Goal: Task Accomplishment & Management: Manage account settings

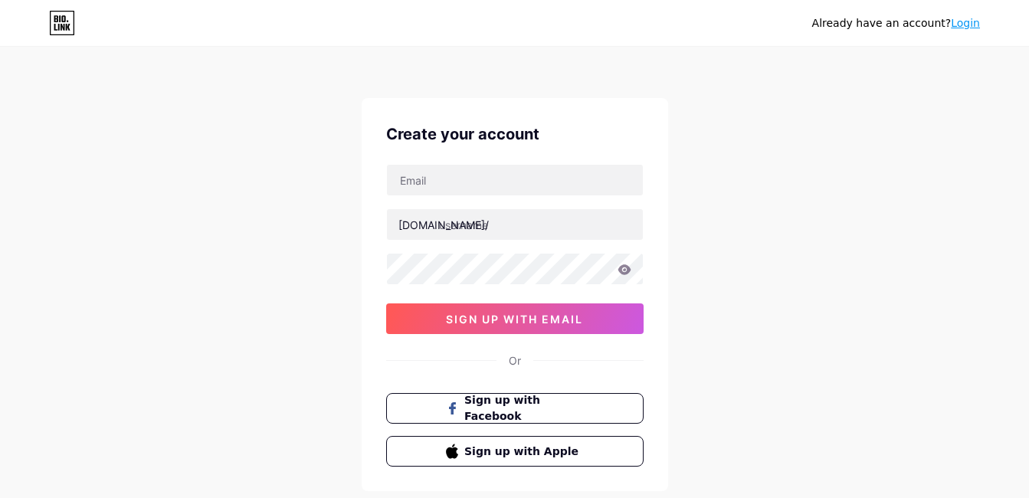
click at [972, 31] on div "Already have an account? Login" at bounding box center [896, 23] width 168 height 25
click at [971, 22] on link "Login" at bounding box center [965, 23] width 29 height 12
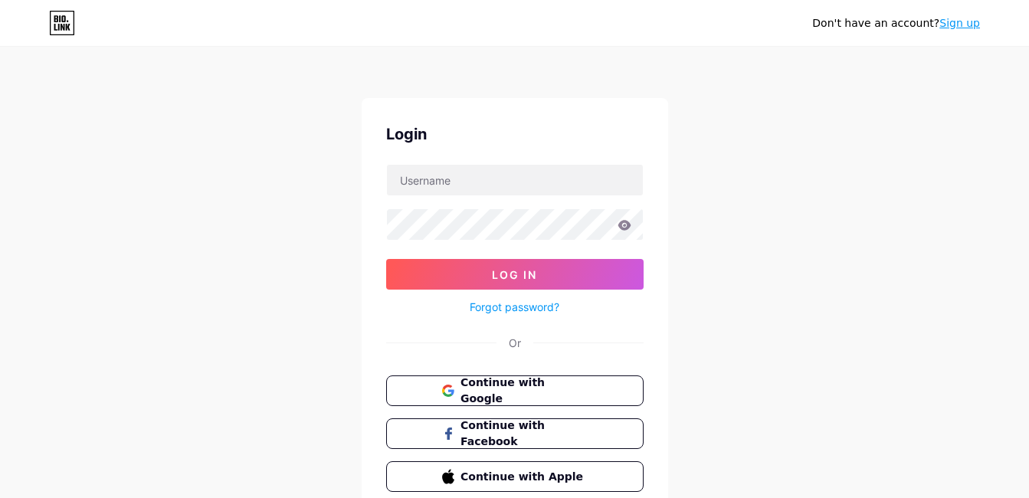
click at [962, 24] on link "Sign up" at bounding box center [960, 23] width 41 height 12
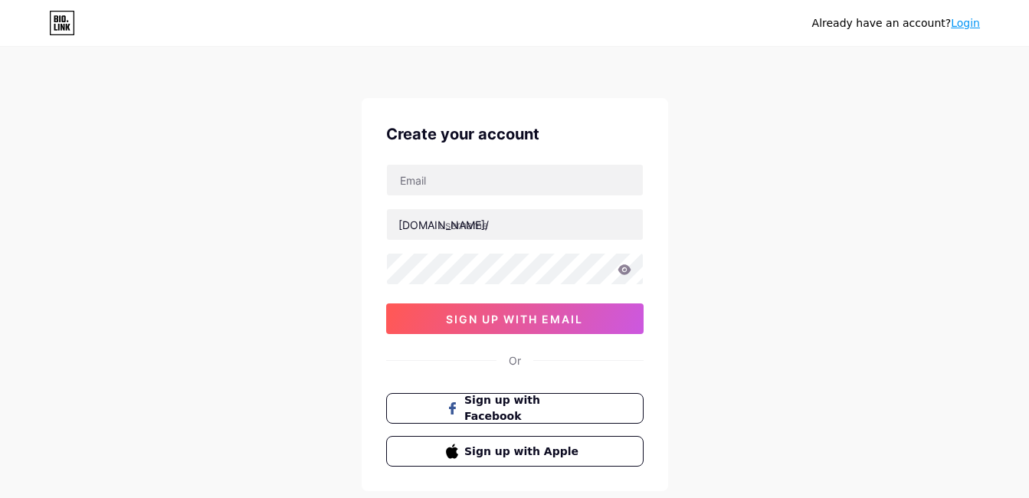
scroll to position [77, 0]
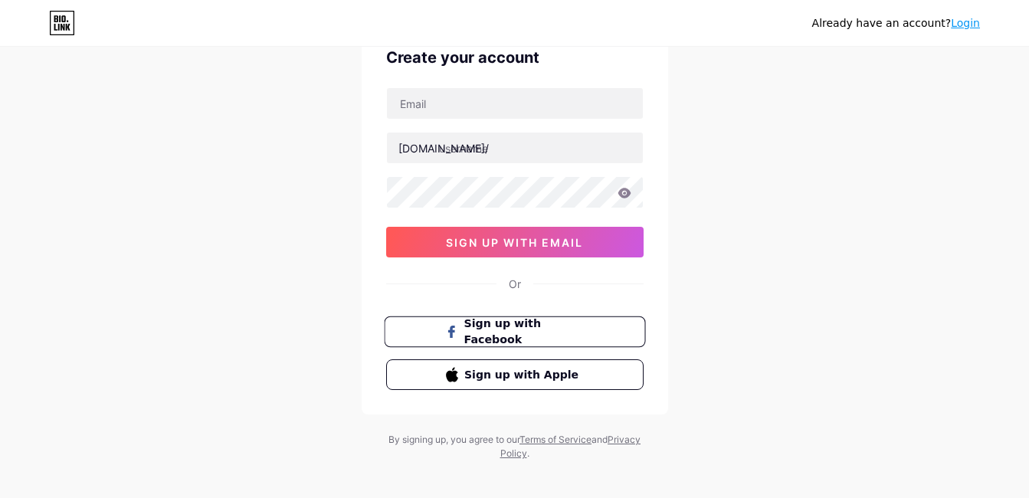
click at [573, 335] on span "Sign up with Facebook" at bounding box center [524, 332] width 120 height 33
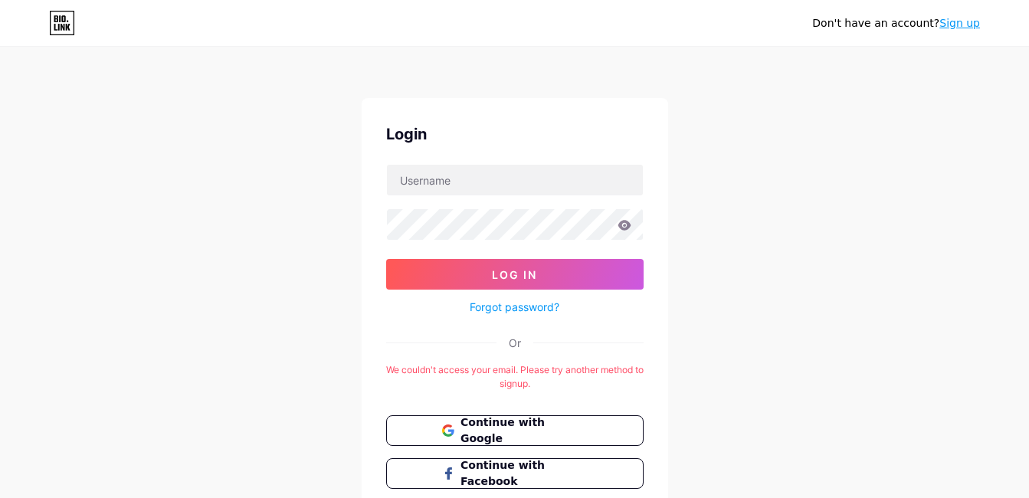
click at [59, 28] on icon at bounding box center [59, 27] width 2 height 7
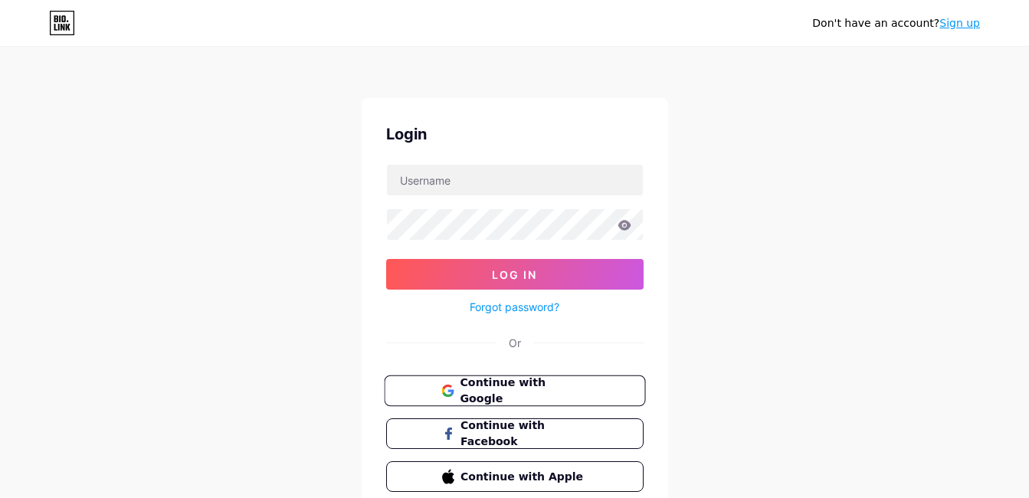
click at [512, 397] on span "Continue with Google" at bounding box center [524, 391] width 128 height 33
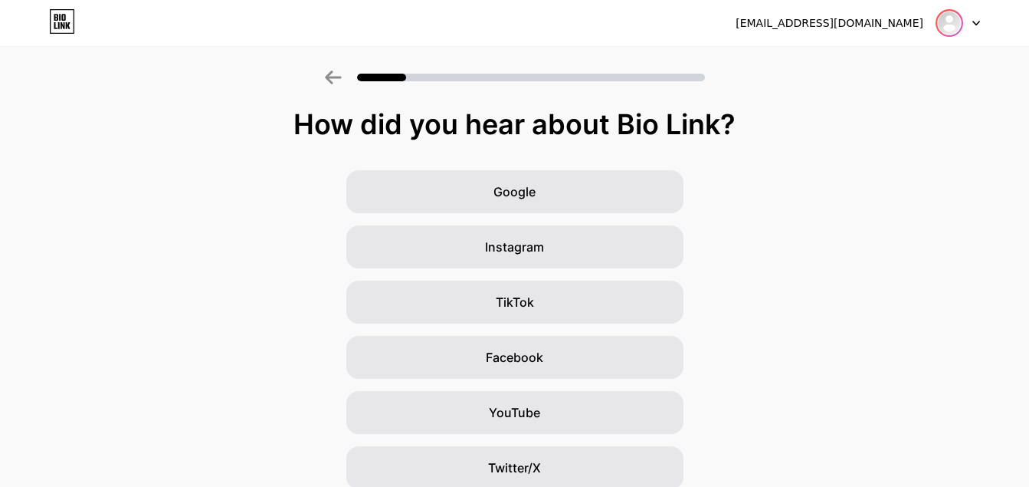
click at [943, 21] on img at bounding box center [949, 23] width 25 height 25
click at [829, 21] on div "[EMAIL_ADDRESS][DOMAIN_NAME]" at bounding box center [830, 23] width 188 height 16
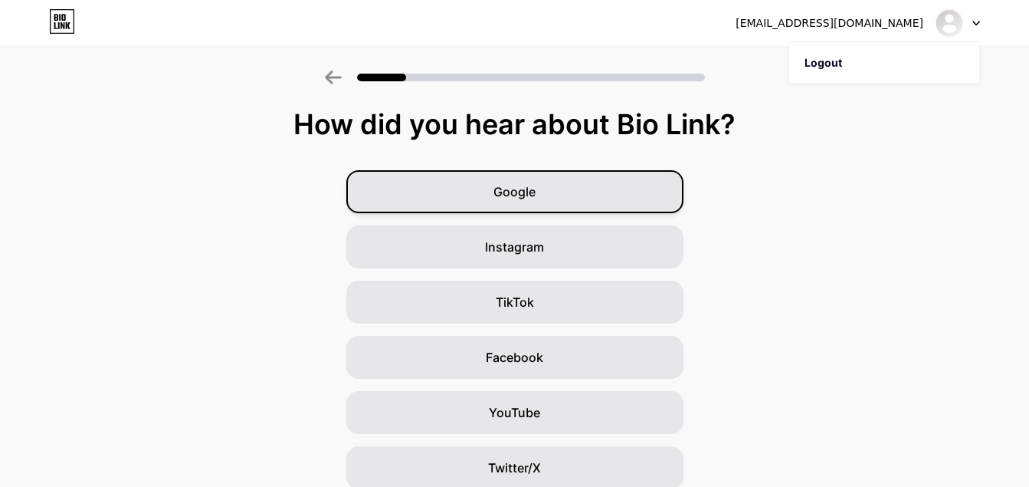
click at [501, 198] on span "Google" at bounding box center [515, 191] width 42 height 18
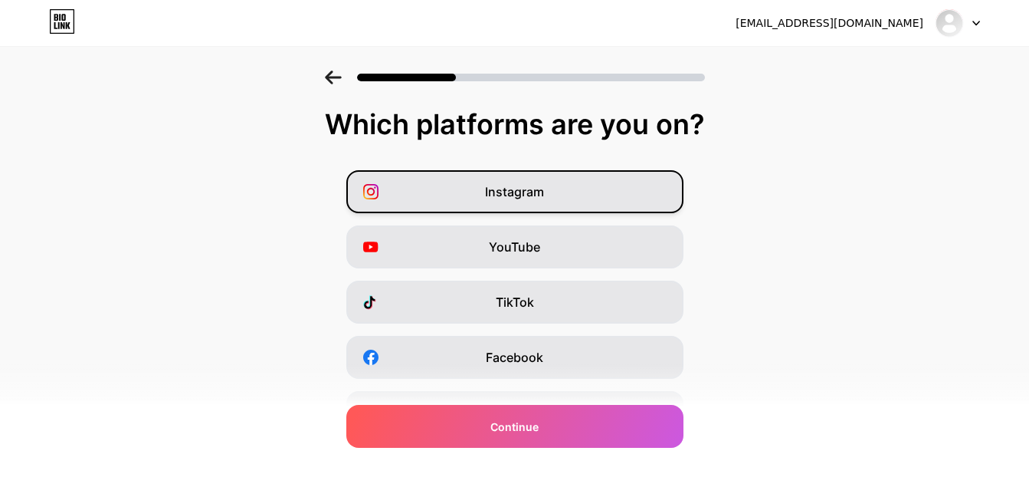
click at [515, 185] on span "Instagram" at bounding box center [514, 191] width 59 height 18
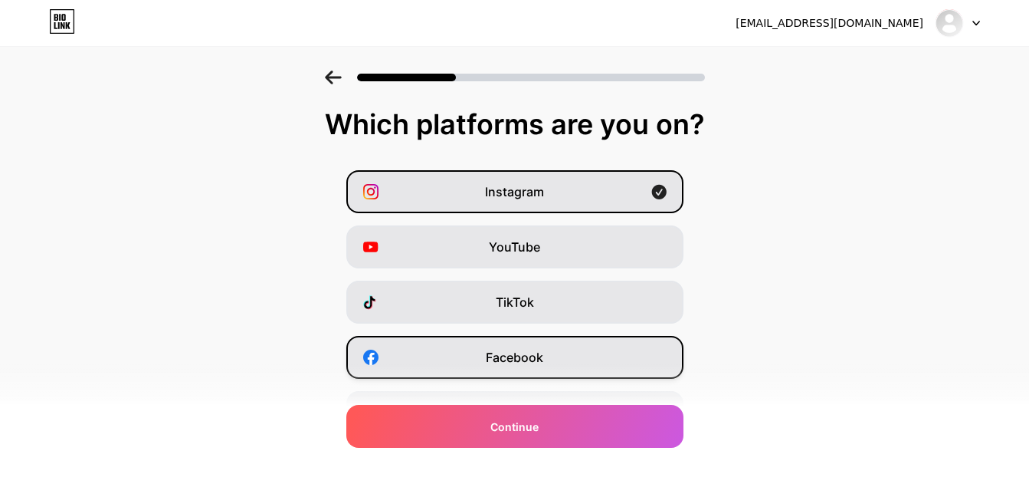
click at [509, 378] on div "Facebook" at bounding box center [514, 357] width 337 height 43
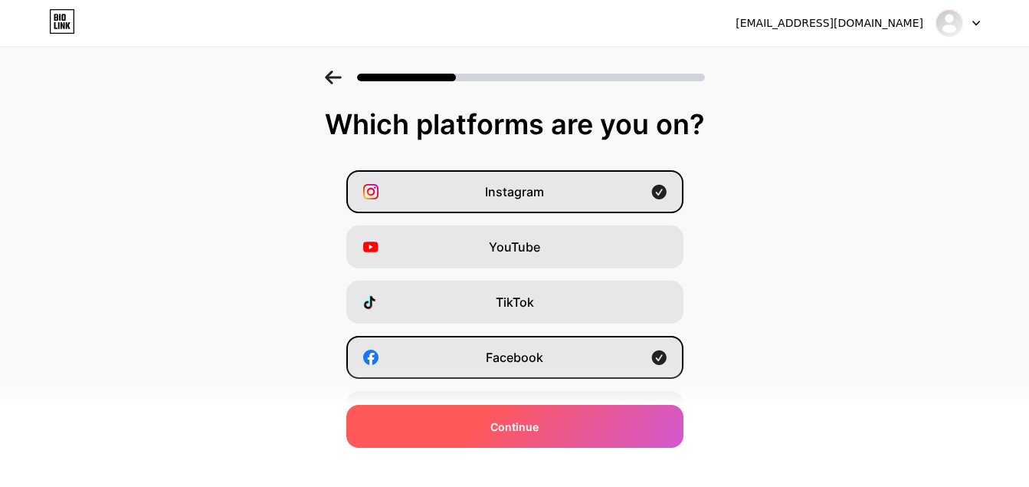
click at [539, 420] on span "Continue" at bounding box center [515, 426] width 48 height 16
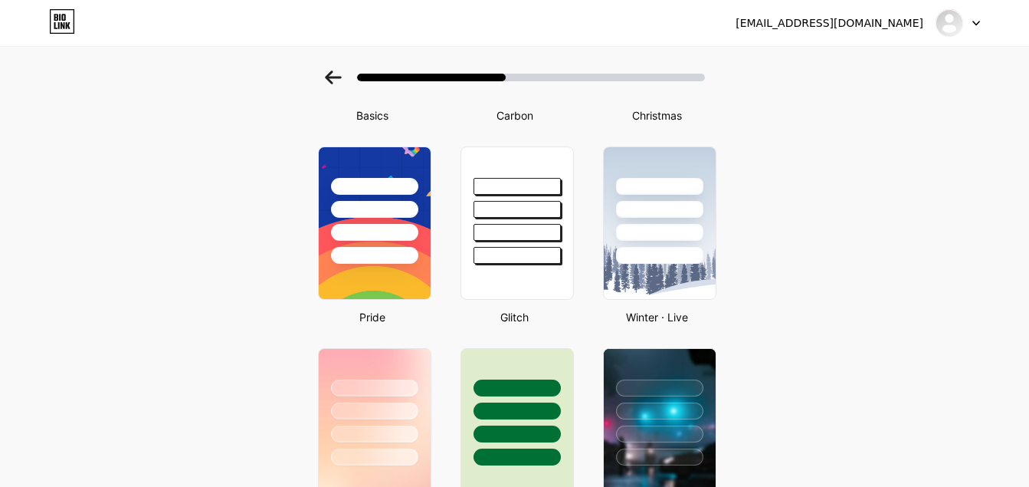
scroll to position [307, 0]
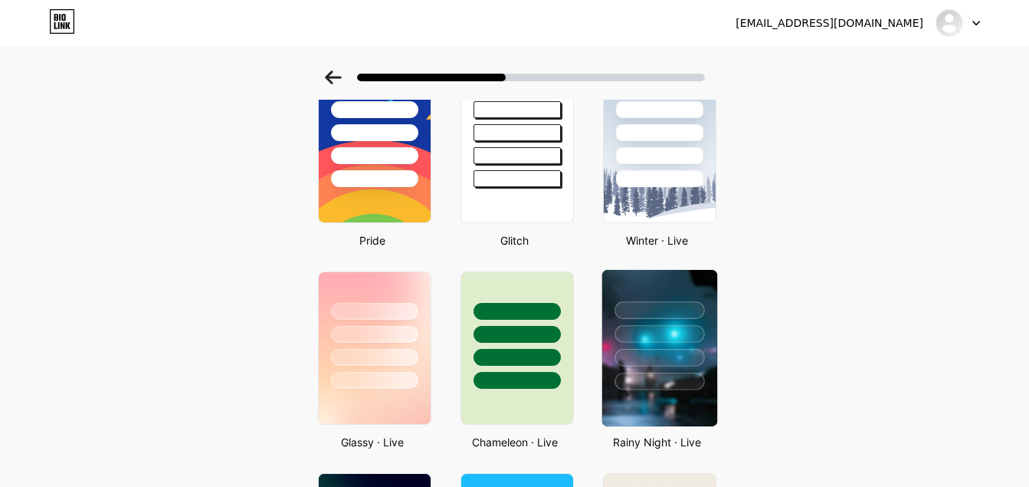
click at [649, 372] on div at bounding box center [660, 381] width 90 height 18
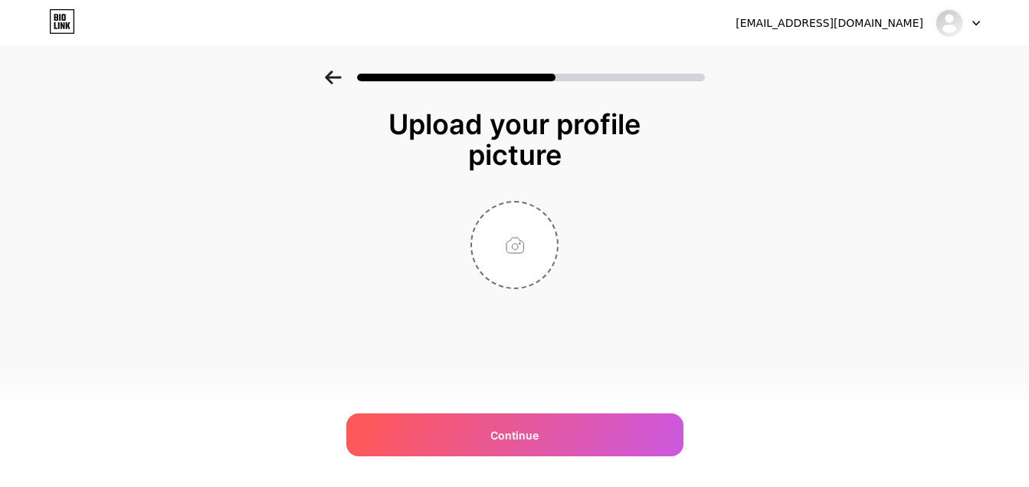
scroll to position [0, 0]
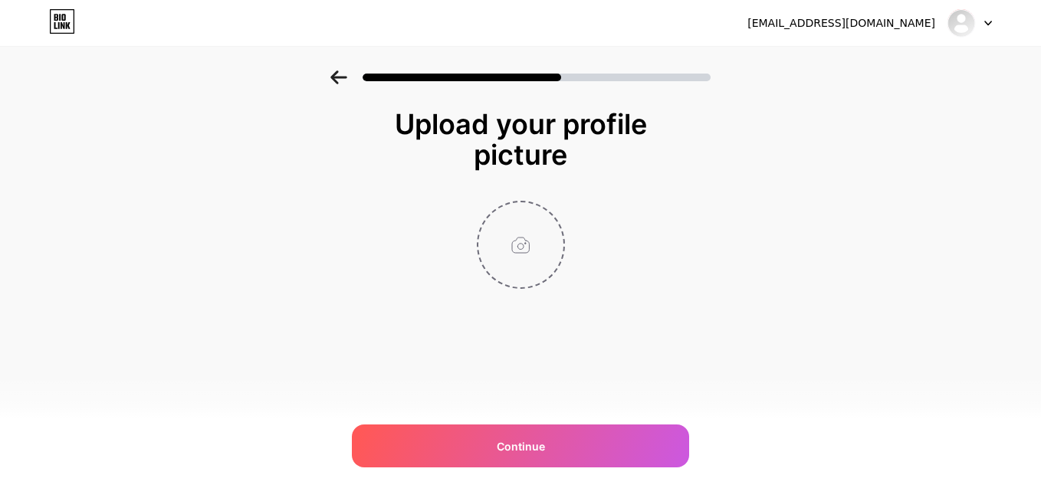
click at [520, 261] on input "file" at bounding box center [520, 244] width 85 height 85
type input "C:\fakepath\Copilot_20250828_103507.png"
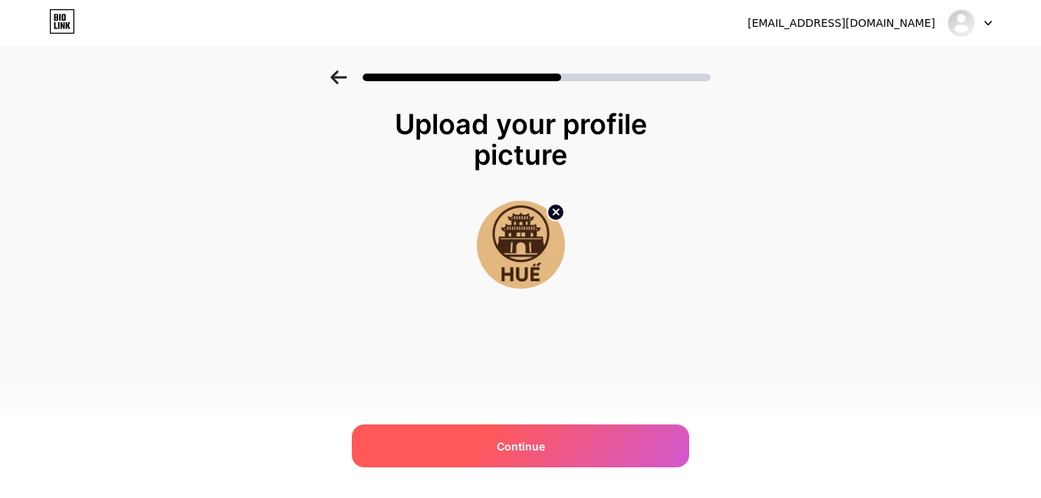
click at [553, 437] on div "Continue" at bounding box center [520, 446] width 337 height 43
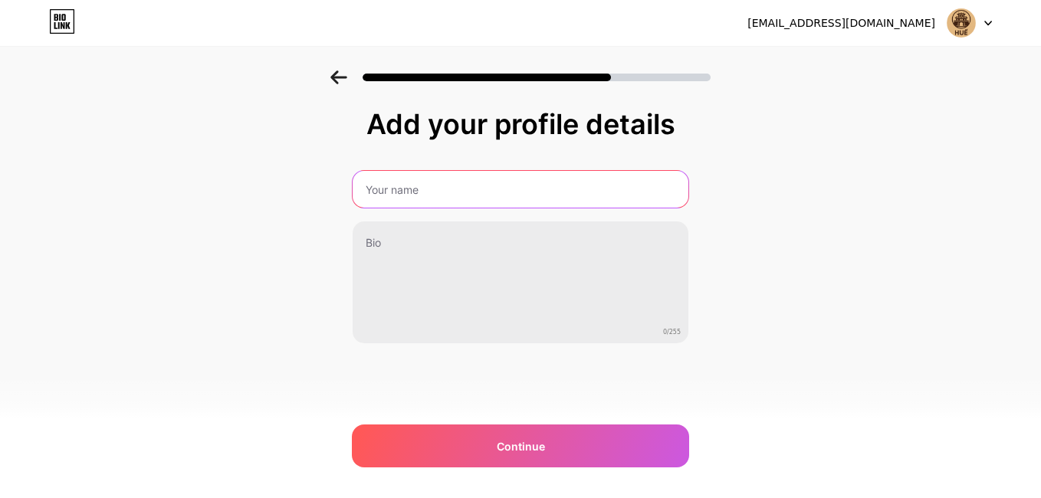
click at [478, 190] on input "text" at bounding box center [521, 189] width 336 height 37
type input "[PERSON_NAME]"
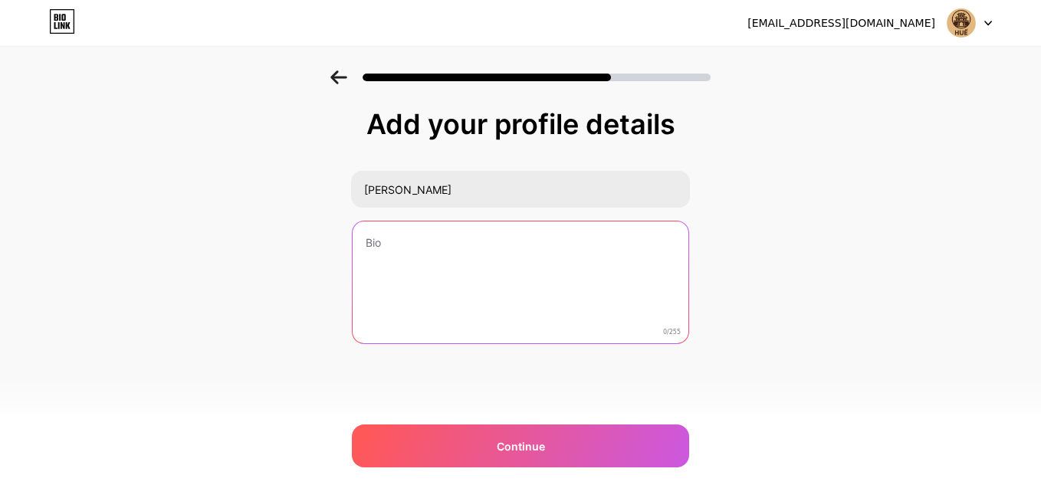
click at [560, 305] on textarea at bounding box center [521, 283] width 336 height 123
type textarea "DÁ DHASBDJASJDB"
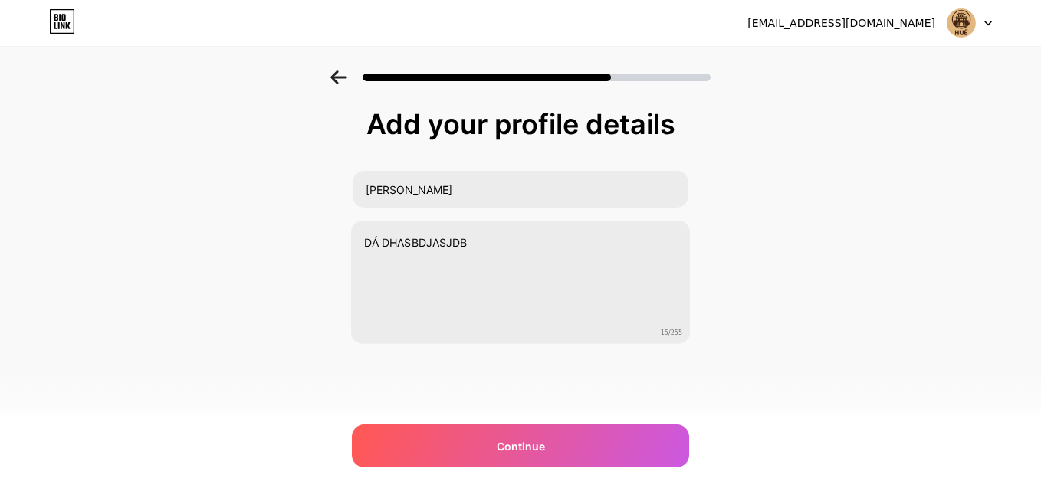
click at [522, 491] on div "[EMAIL_ADDRESS][DOMAIN_NAME] Logout Link Copied Add your profile details [PERSO…" at bounding box center [520, 249] width 1041 height 498
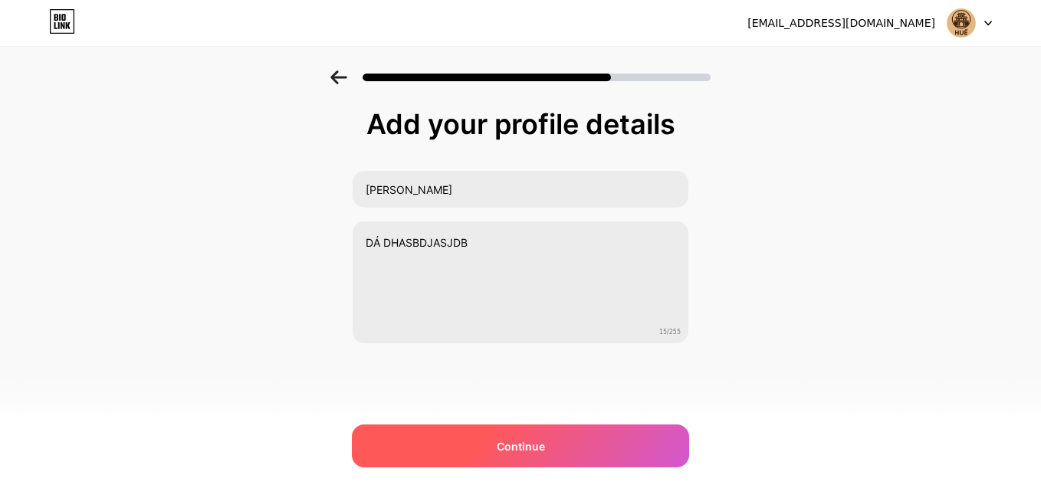
click at [532, 451] on span "Continue" at bounding box center [521, 446] width 48 height 16
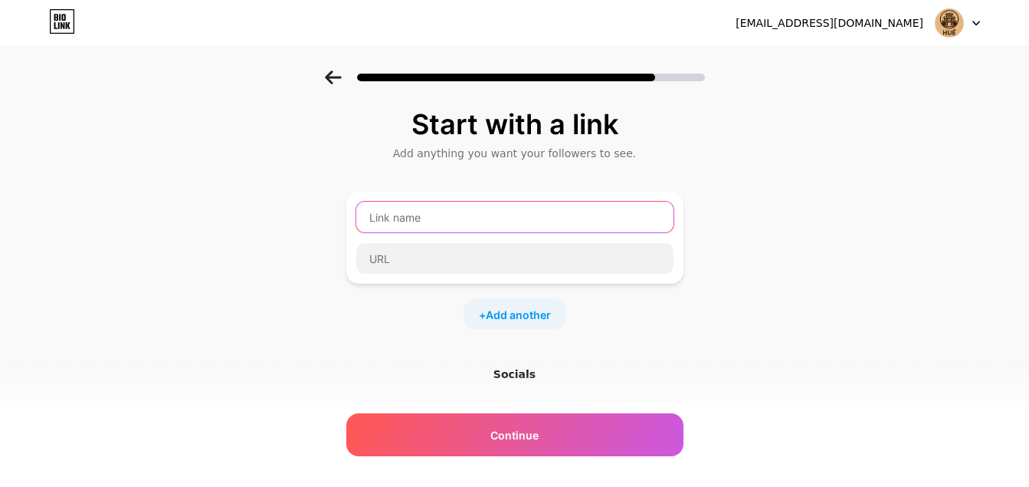
click at [473, 214] on input "text" at bounding box center [514, 217] width 317 height 31
type input "FACE"
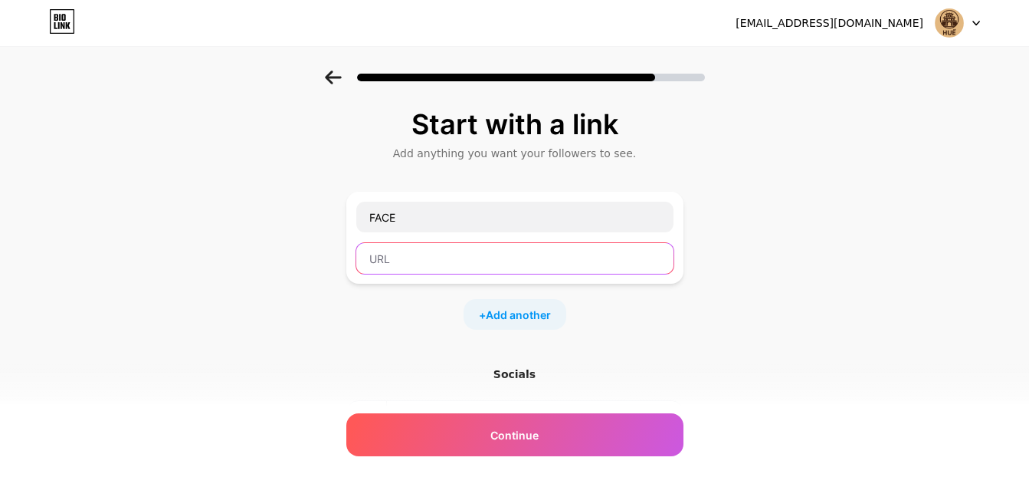
click at [485, 262] on input "text" at bounding box center [514, 258] width 317 height 31
paste input "[URL][DOMAIN_NAME][DOMAIN_NAME]"
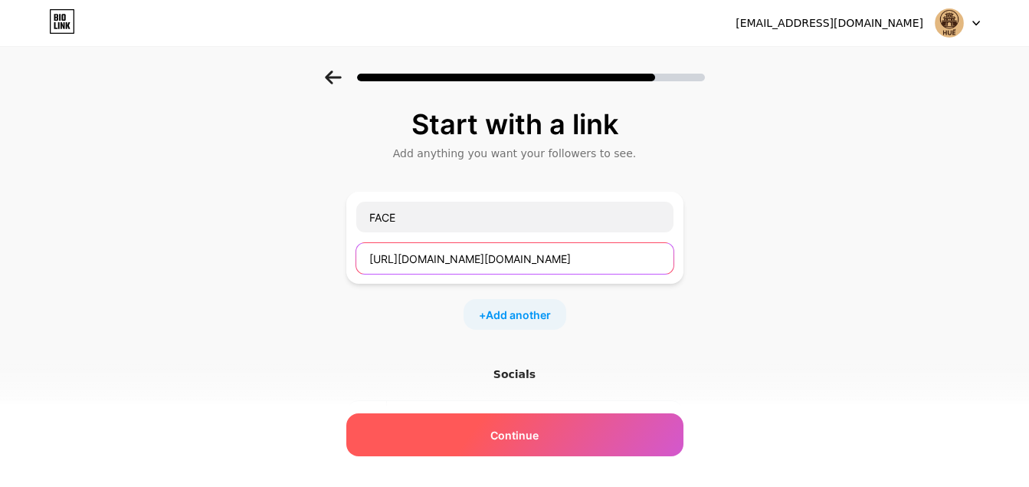
type input "[URL][DOMAIN_NAME][DOMAIN_NAME]"
click at [547, 425] on div "Continue" at bounding box center [514, 434] width 337 height 43
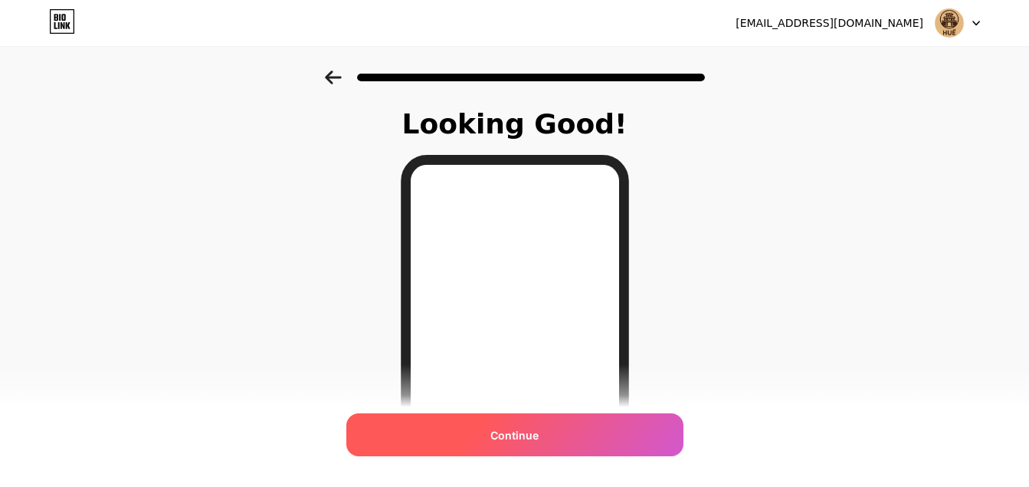
scroll to position [230, 0]
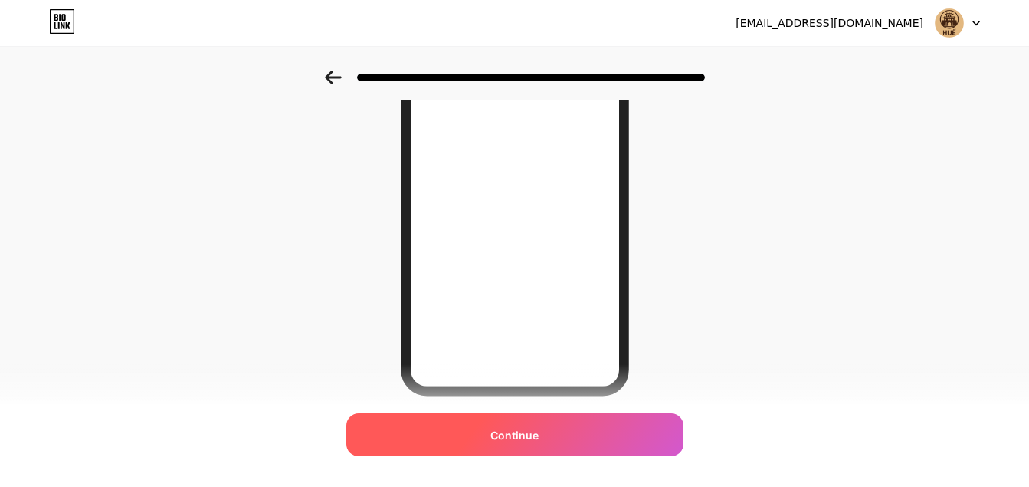
click at [548, 428] on div "Continue" at bounding box center [514, 434] width 337 height 43
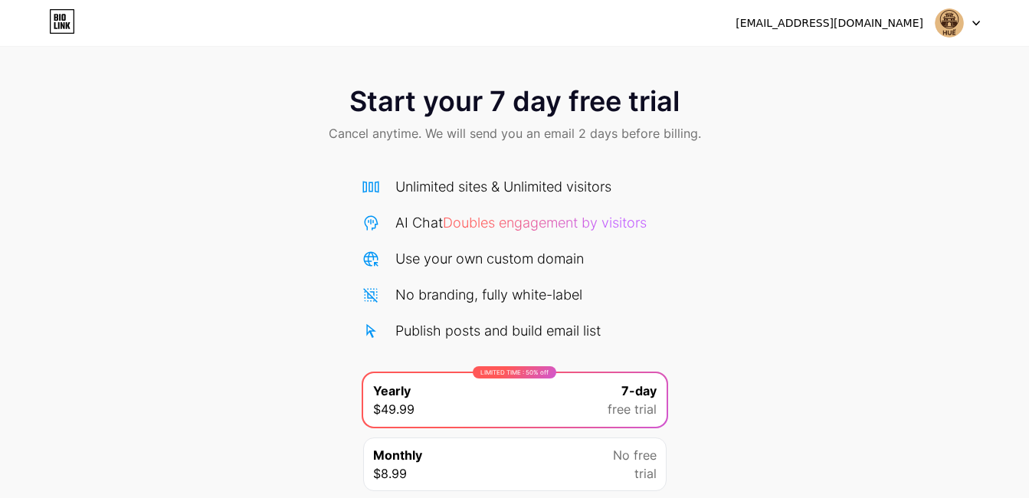
click at [799, 209] on div "Start your 7 day free trial Cancel anytime. We will send you an email 2 days be…" at bounding box center [514, 313] width 1029 height 485
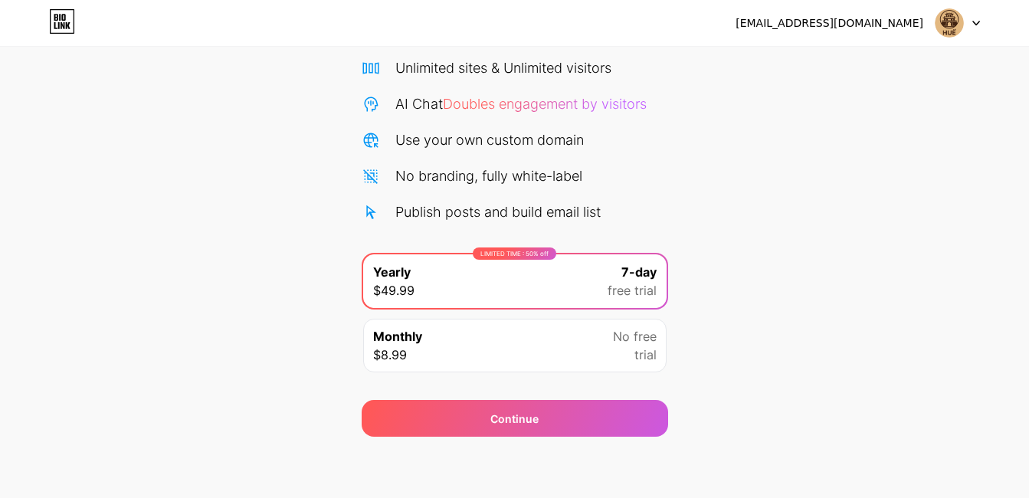
click at [638, 342] on span "No free" at bounding box center [635, 336] width 44 height 18
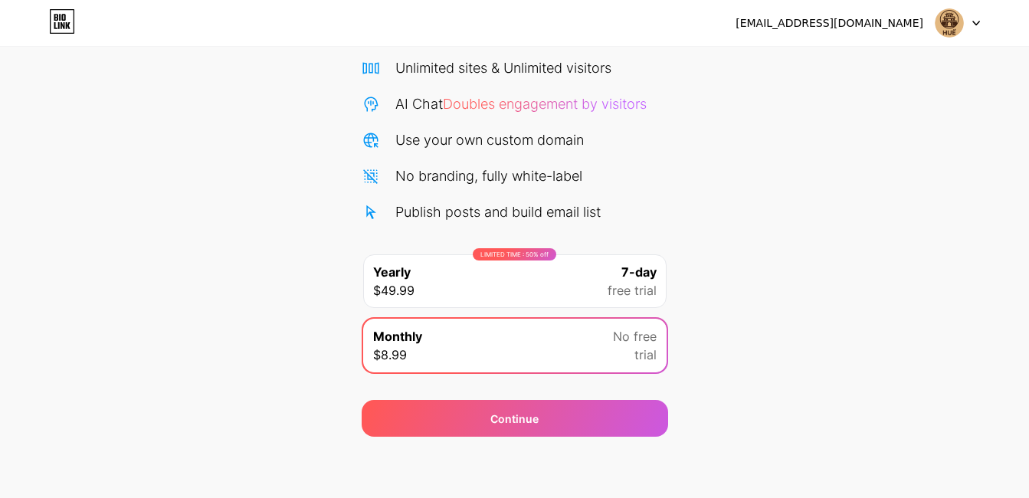
click at [585, 277] on div "LIMITED TIME : 50% off Yearly $49.99 7-day free trial" at bounding box center [515, 281] width 304 height 54
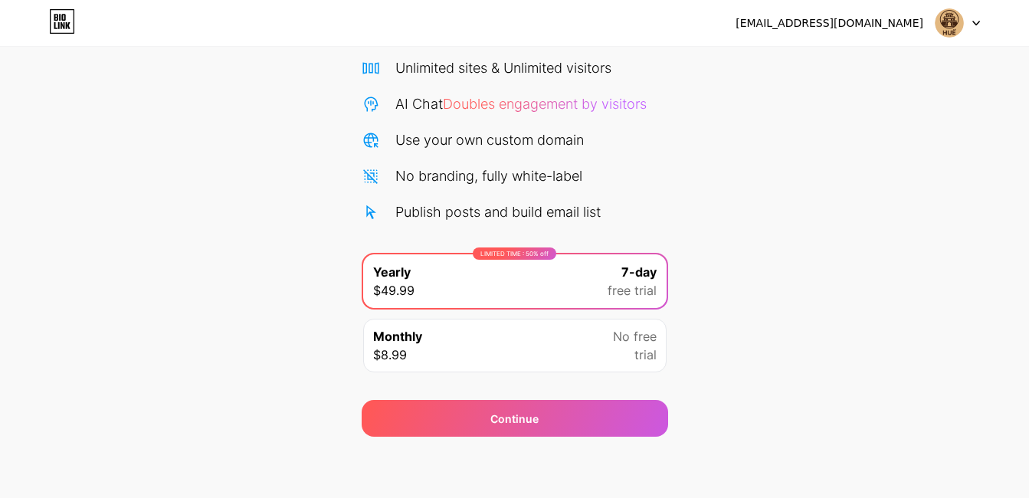
click at [581, 355] on div "Monthly $8.99 No free trial" at bounding box center [515, 346] width 304 height 54
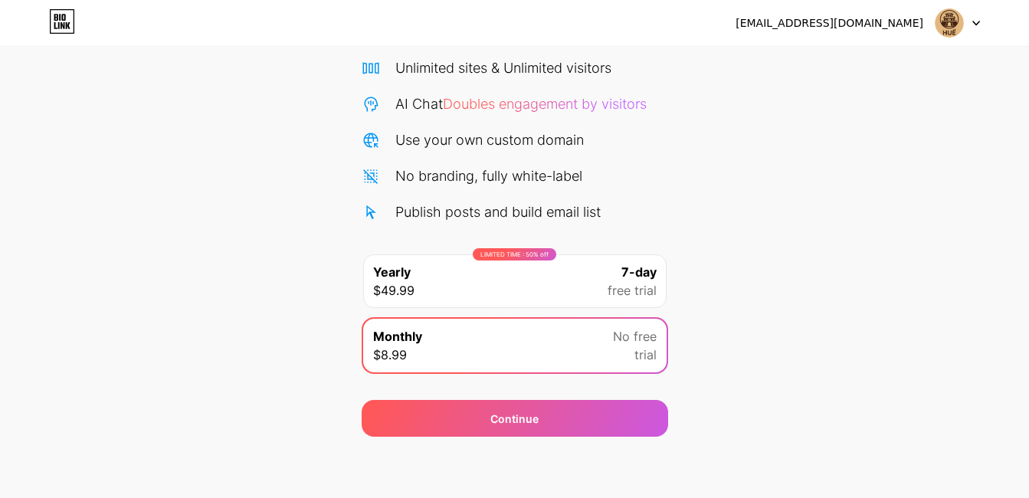
click at [582, 271] on div "LIMITED TIME : 50% off Yearly $49.99 7-day free trial" at bounding box center [515, 281] width 304 height 54
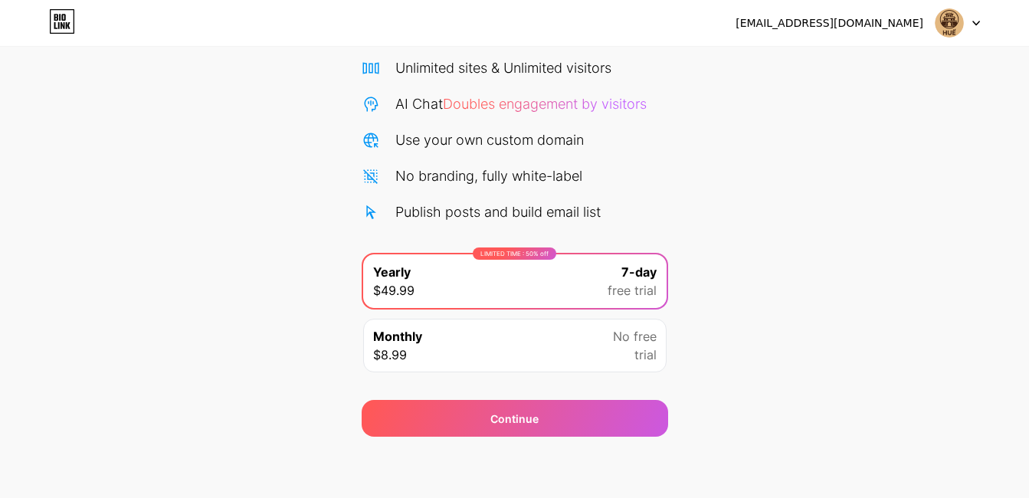
click at [593, 340] on div "Monthly $8.99 No free trial" at bounding box center [515, 346] width 304 height 54
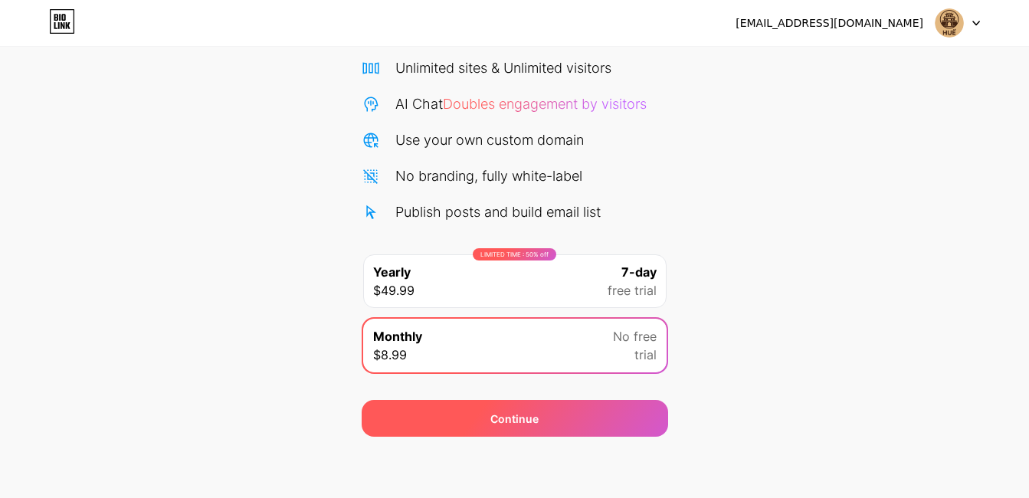
click at [578, 428] on div "Continue" at bounding box center [515, 418] width 307 height 37
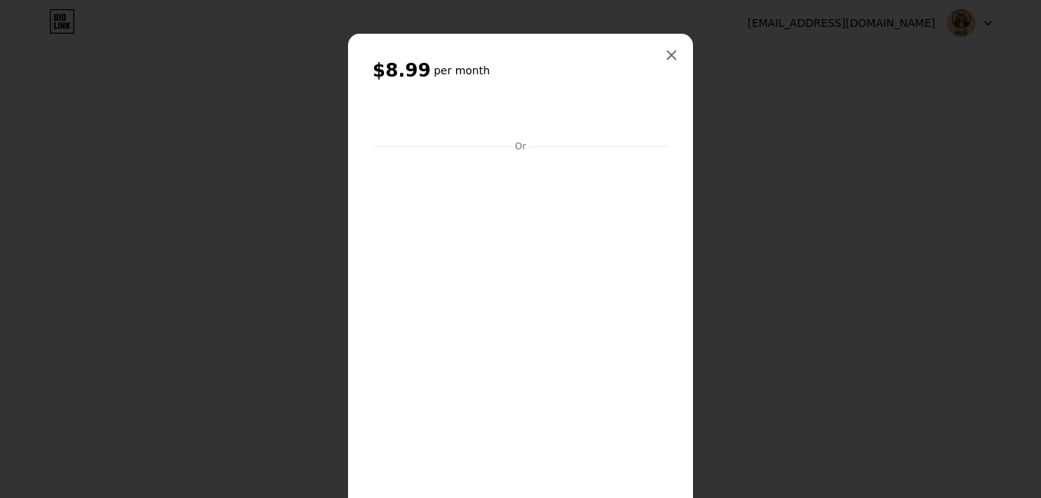
click at [670, 169] on div "$8.99 per month Or Subscribe" at bounding box center [520, 315] width 345 height 563
click at [672, 54] on div at bounding box center [672, 55] width 28 height 28
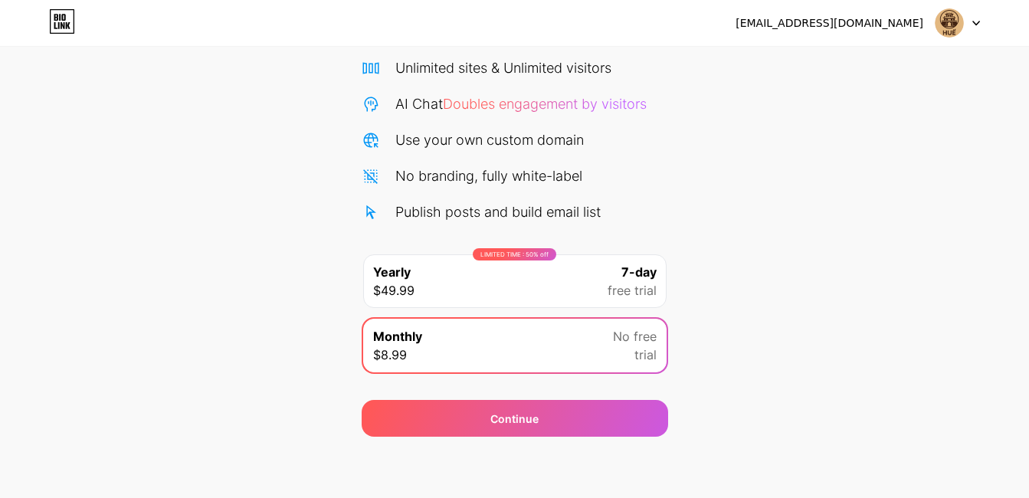
scroll to position [0, 0]
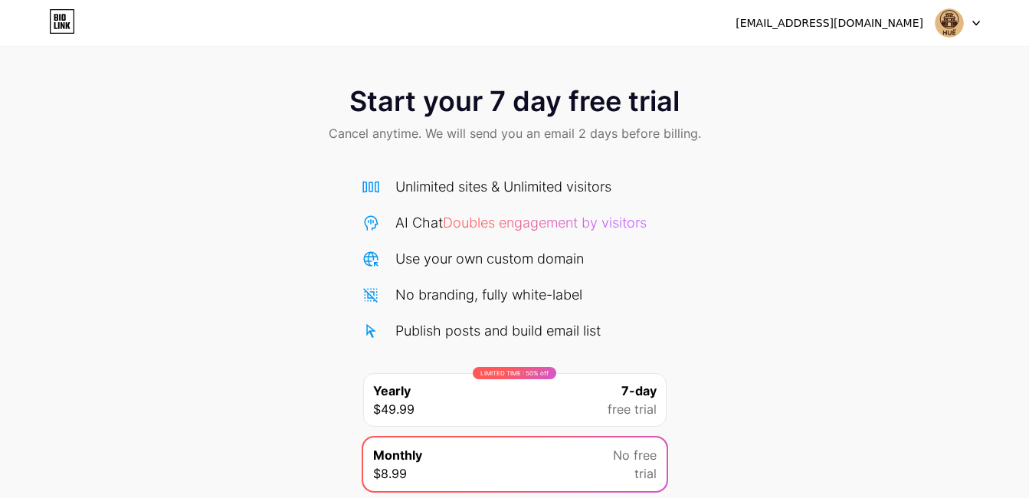
click at [834, 45] on div "[EMAIL_ADDRESS][DOMAIN_NAME] Logout" at bounding box center [514, 23] width 1029 height 46
click at [835, 40] on div "[EMAIL_ADDRESS][DOMAIN_NAME] Logout" at bounding box center [514, 23] width 1029 height 46
click at [838, 33] on div "[EMAIL_ADDRESS][DOMAIN_NAME]" at bounding box center [858, 23] width 244 height 28
click at [938, 31] on img at bounding box center [949, 22] width 29 height 29
click at [74, 24] on icon at bounding box center [63, 22] width 24 height 24
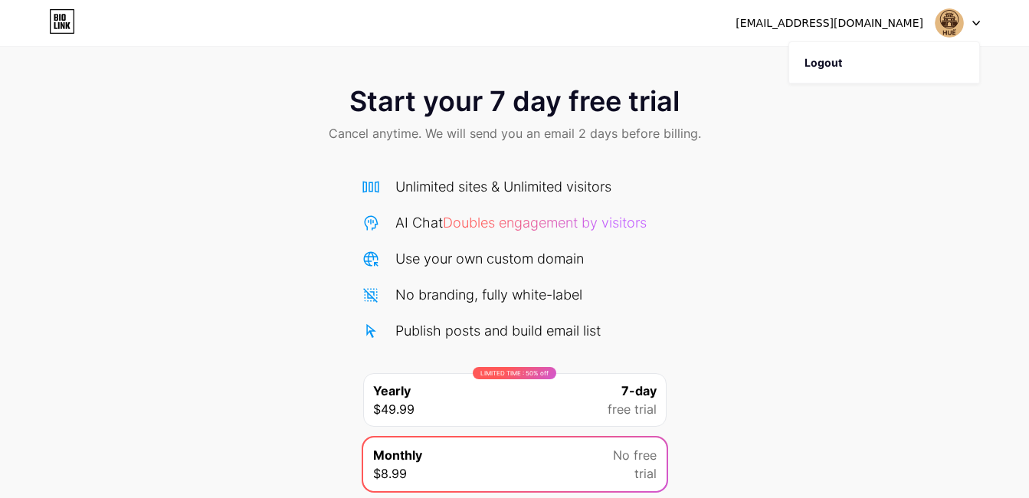
click at [67, 21] on icon at bounding box center [62, 21] width 26 height 25
